Goal: Task Accomplishment & Management: Use online tool/utility

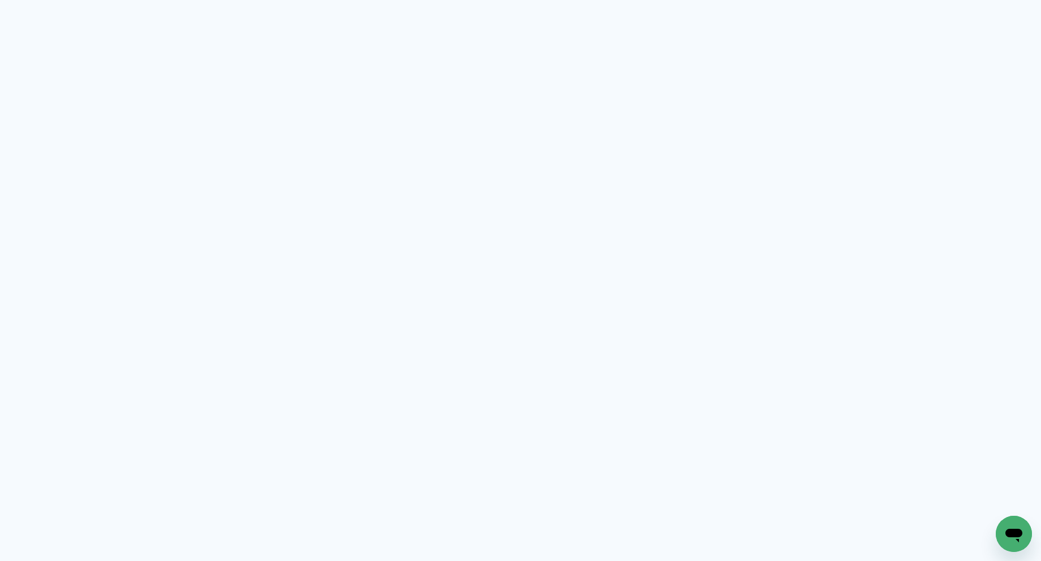
drag, startPoint x: 618, startPoint y: 124, endPoint x: 1033, endPoint y: 213, distance: 424.3
click at [625, 122] on neon-animated-pages "Prosite Website + Landing pages Proof Sistema de seleção e venda de fotos Desig…" at bounding box center [520, 280] width 1041 height 561
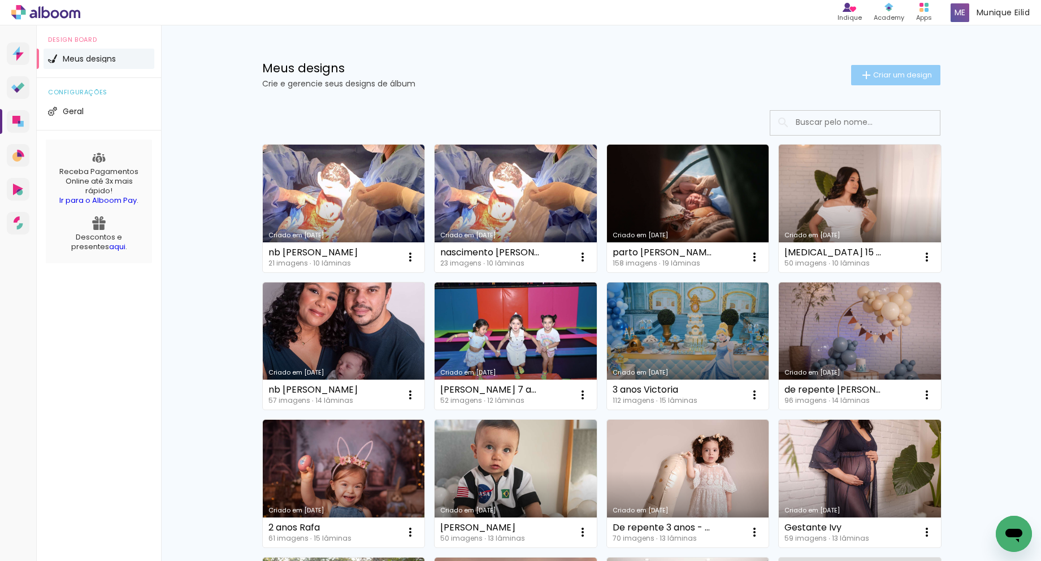
click at [902, 80] on paper-button "Criar um design" at bounding box center [895, 75] width 89 height 20
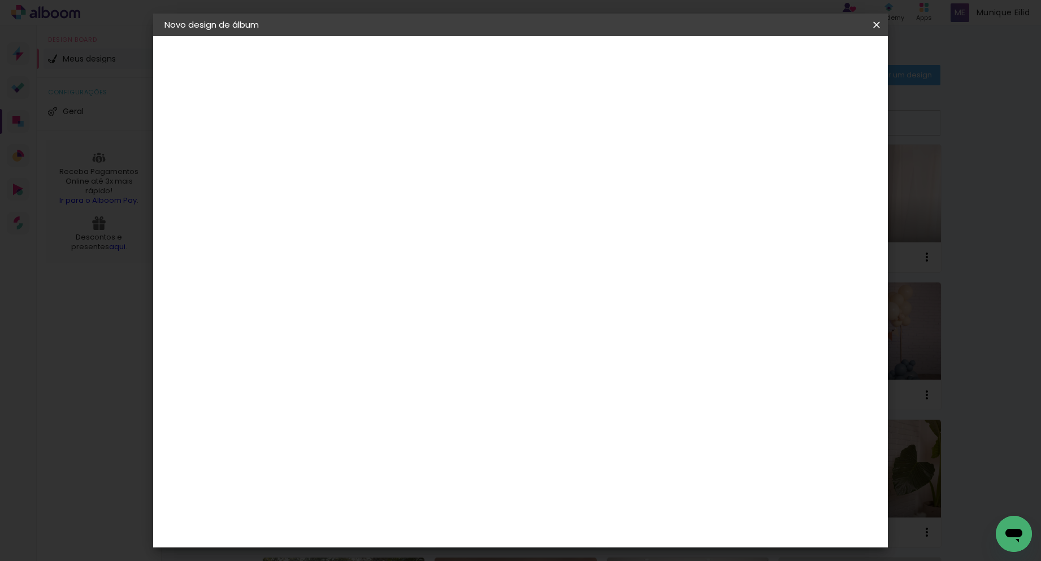
click at [349, 154] on input at bounding box center [349, 152] width 0 height 18
type input "n"
type input "Nb Alice"
type paper-input "Nb Alice"
click at [465, 60] on paper-button "Avançar" at bounding box center [437, 59] width 55 height 19
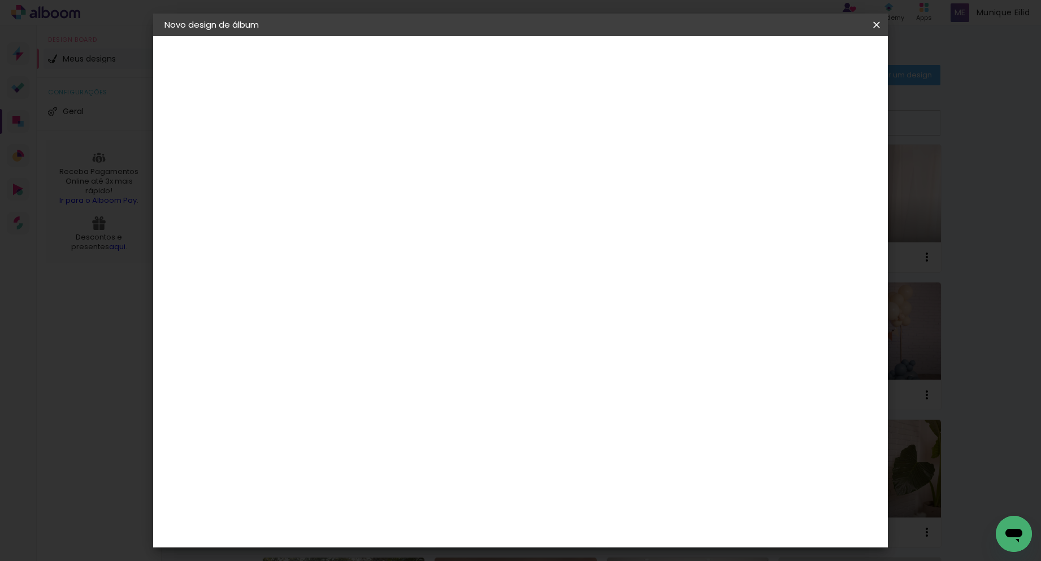
click at [396, 214] on input at bounding box center [378, 215] width 114 height 14
type input "lui"
type paper-input "lui"
click at [396, 259] on div "[PERSON_NAME]" at bounding box center [379, 255] width 75 height 9
click at [0, 0] on slot "Avançar" at bounding box center [0, 0] width 0 height 0
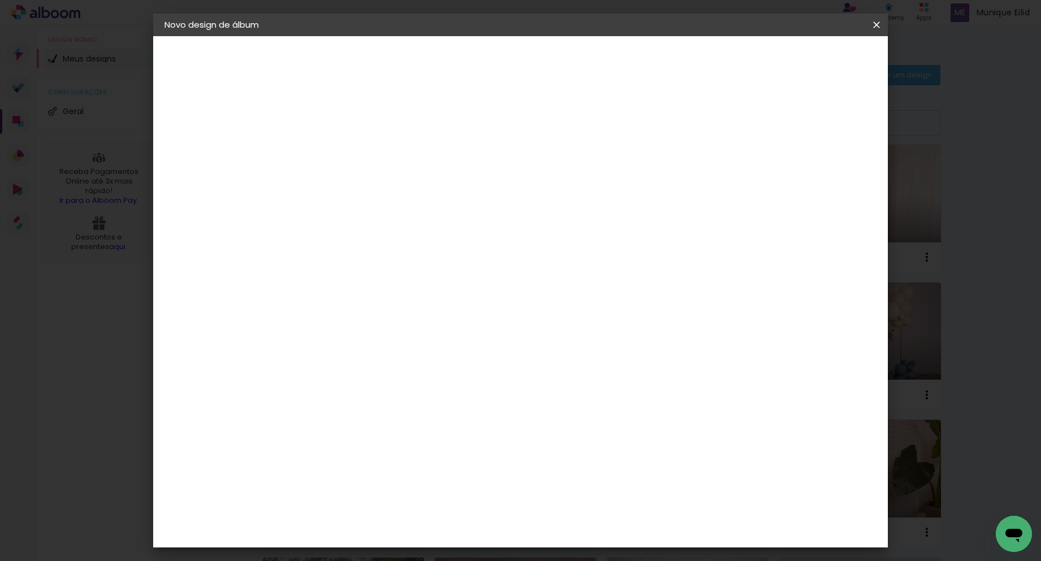
click at [393, 188] on input "text" at bounding box center [371, 197] width 44 height 18
click at [0, 0] on slot "Slim Book" at bounding box center [0, 0] width 0 height 0
type input "Slim Book"
click at [467, 490] on span "20 × 25 cm" at bounding box center [447, 501] width 42 height 23
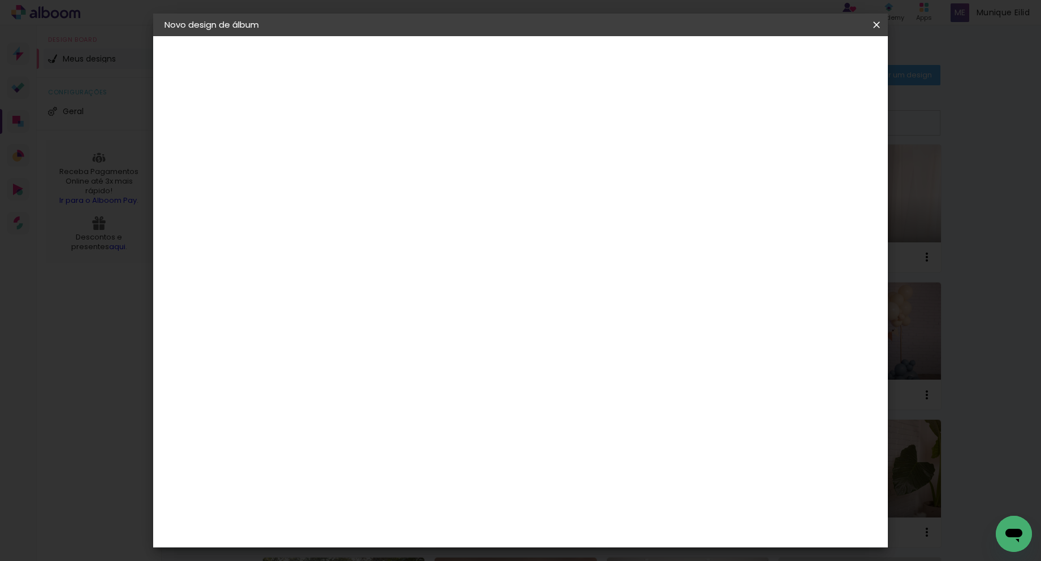
click at [0, 0] on slot "Avançar" at bounding box center [0, 0] width 0 height 0
click at [806, 63] on span "Iniciar design" at bounding box center [780, 60] width 51 height 8
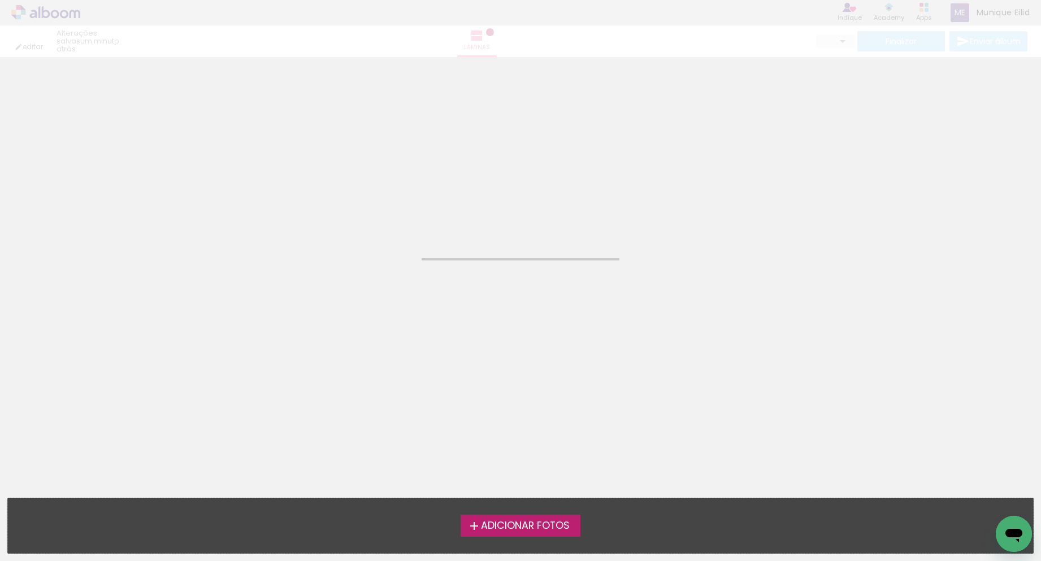
click at [521, 522] on span "Adicionar Fotos" at bounding box center [525, 526] width 89 height 10
click at [0, 0] on input "file" at bounding box center [0, 0] width 0 height 0
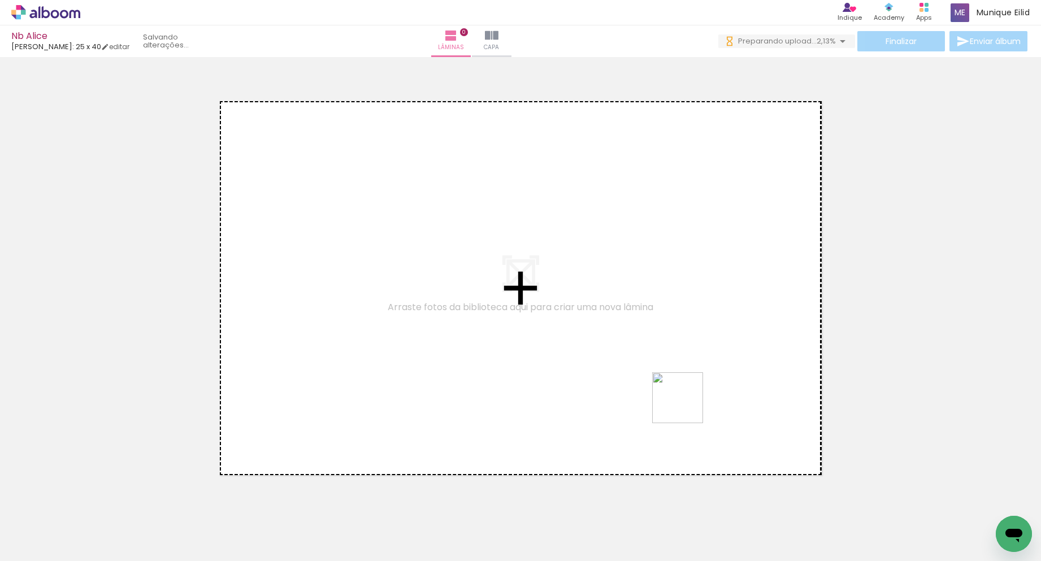
drag, startPoint x: 745, startPoint y: 537, endPoint x: 684, endPoint y: 403, distance: 147.2
click at [684, 403] on quentale-workspace at bounding box center [520, 280] width 1041 height 561
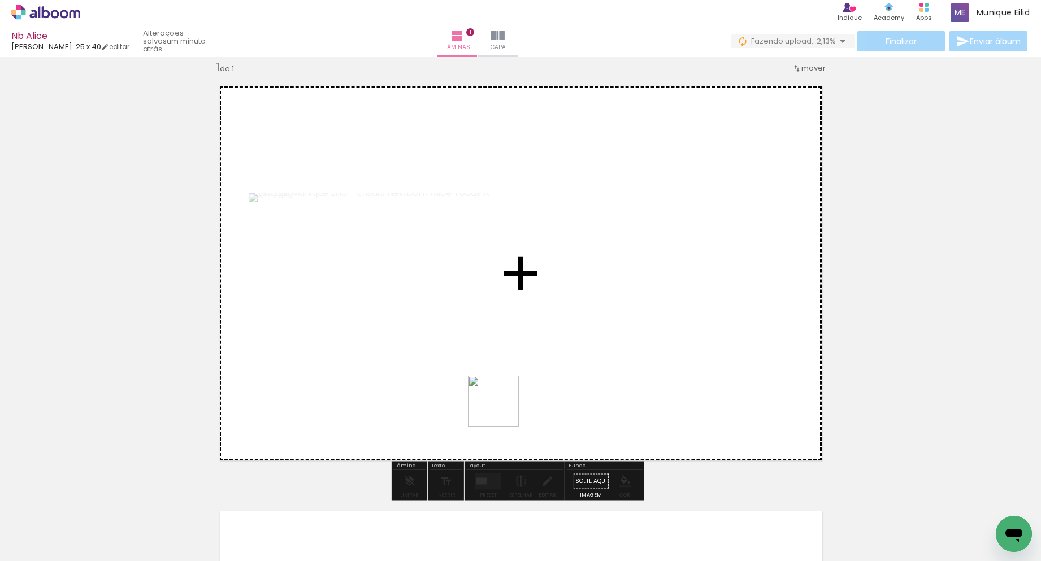
drag, startPoint x: 416, startPoint y: 473, endPoint x: 539, endPoint y: 387, distance: 150.2
click at [539, 387] on quentale-workspace at bounding box center [520, 280] width 1041 height 561
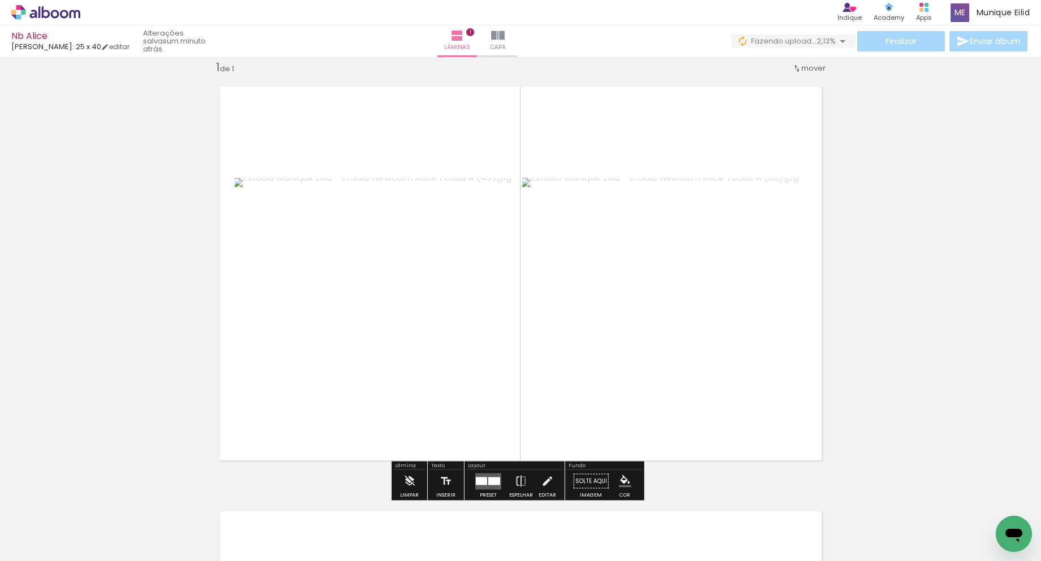
drag, startPoint x: 393, startPoint y: 460, endPoint x: 409, endPoint y: 435, distance: 29.5
click at [409, 433] on quentale-layouter at bounding box center [521, 273] width 625 height 397
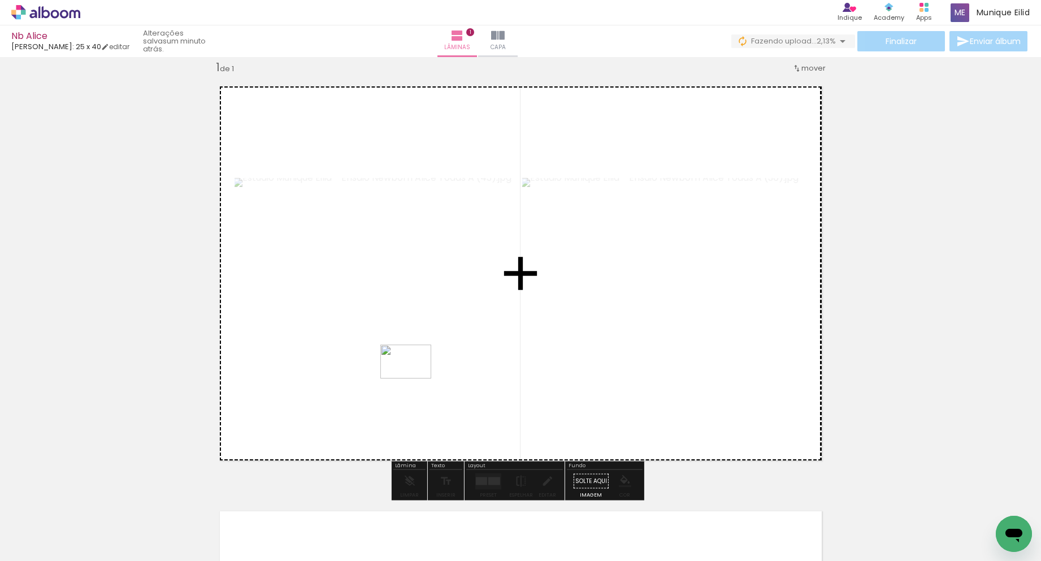
drag, startPoint x: 369, startPoint y: 517, endPoint x: 414, endPoint y: 379, distance: 145.7
click at [414, 379] on quentale-workspace at bounding box center [520, 280] width 1041 height 561
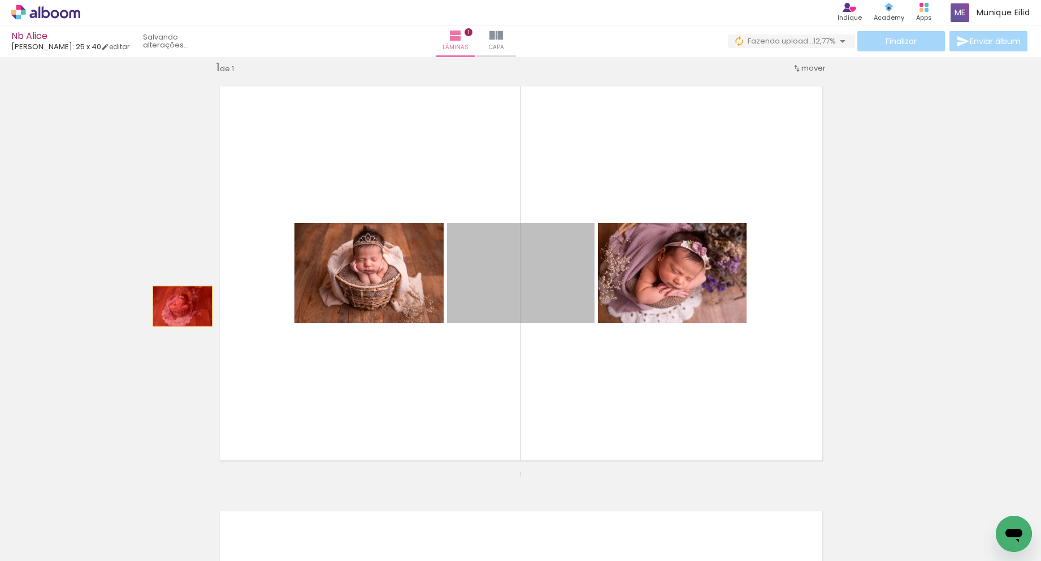
drag, startPoint x: 531, startPoint y: 288, endPoint x: 178, endPoint y: 306, distance: 353.2
click at [178, 306] on div "Inserir lâmina 1 de 1" at bounding box center [520, 471] width 1041 height 851
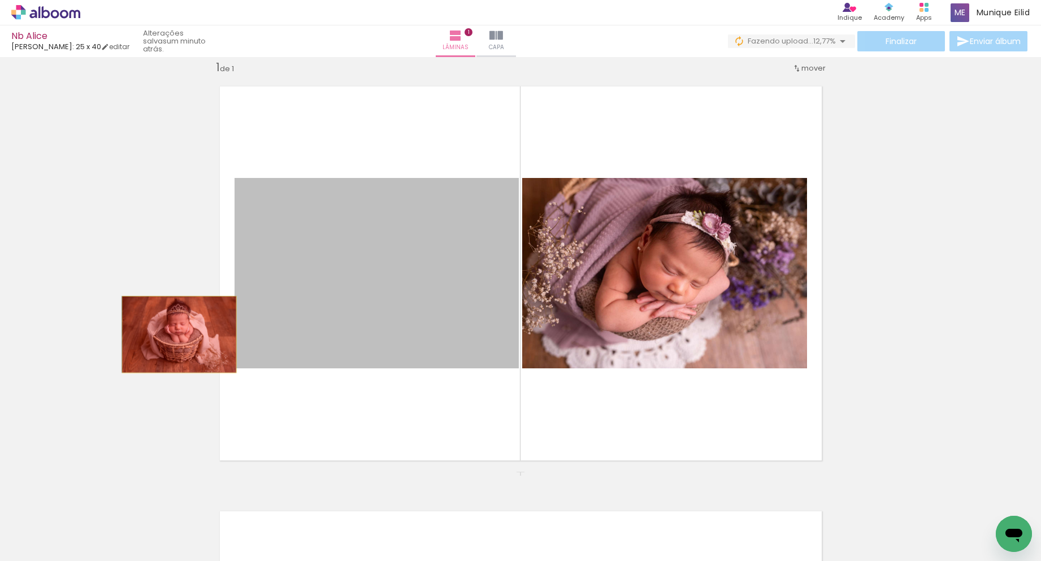
drag, startPoint x: 353, startPoint y: 278, endPoint x: 167, endPoint y: 247, distance: 188.4
click at [166, 322] on div "Inserir lâmina 1 de 1" at bounding box center [520, 471] width 1041 height 851
